Goal: Task Accomplishment & Management: Use online tool/utility

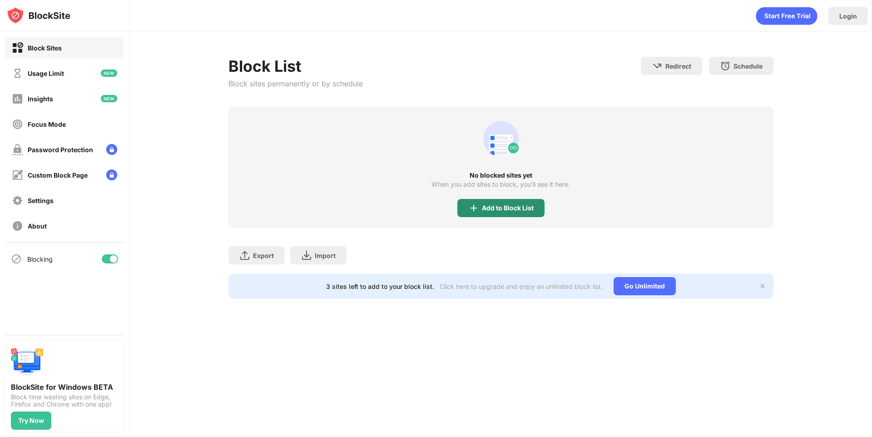
click at [480, 206] on div "Add to Block List" at bounding box center [500, 208] width 87 height 18
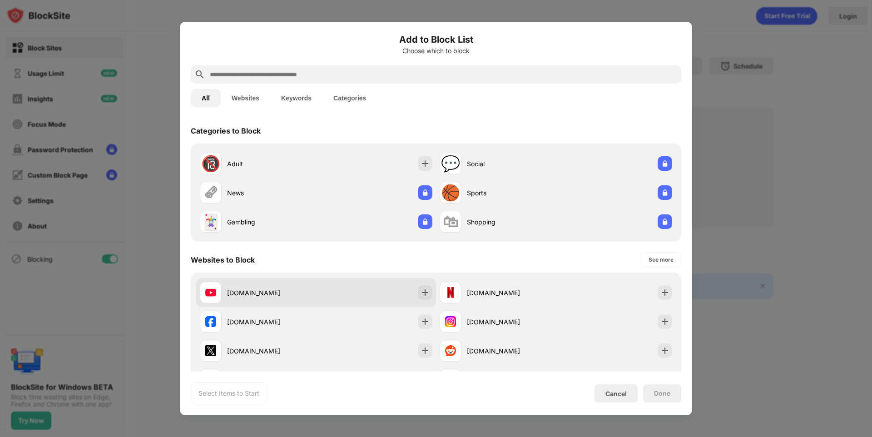
click at [257, 292] on div "[DOMAIN_NAME]" at bounding box center [271, 293] width 89 height 10
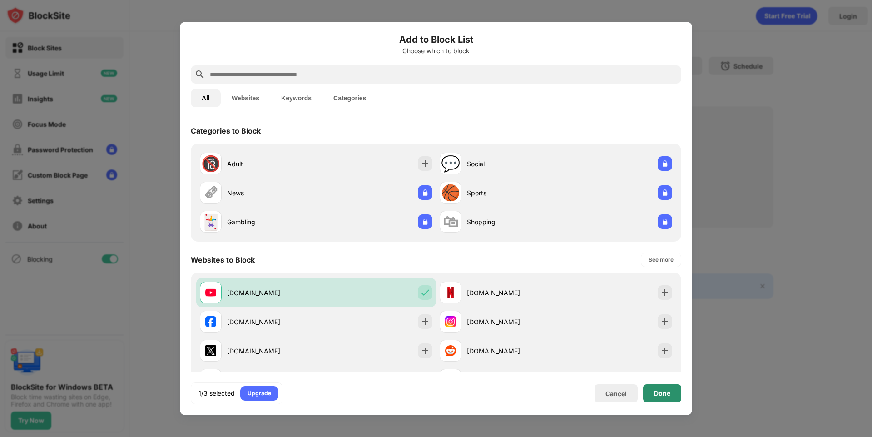
click at [653, 385] on div "Done" at bounding box center [662, 393] width 38 height 18
